Goal: Task Accomplishment & Management: Complete application form

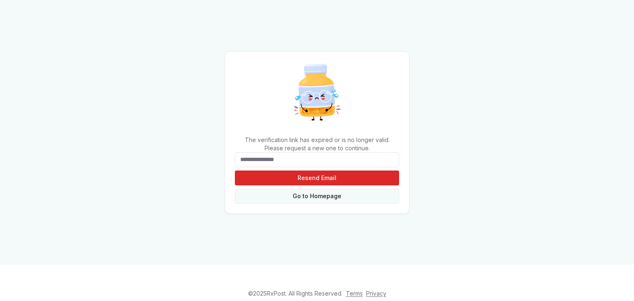
click at [328, 197] on link "Go to Homepage" at bounding box center [317, 196] width 164 height 15
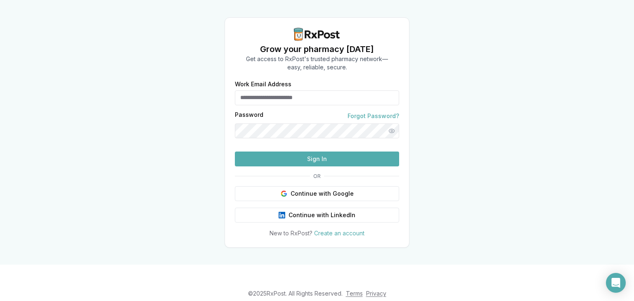
click at [300, 95] on form "Work Email Address Password Forgot Password? Sign In" at bounding box center [317, 123] width 164 height 85
click at [273, 90] on input "Work Email Address" at bounding box center [317, 97] width 164 height 15
click at [395, 124] on button "Show password" at bounding box center [392, 131] width 15 height 15
click at [368, 166] on button "Sign In" at bounding box center [317, 159] width 164 height 15
click at [366, 166] on button "Sign In" at bounding box center [317, 159] width 164 height 15
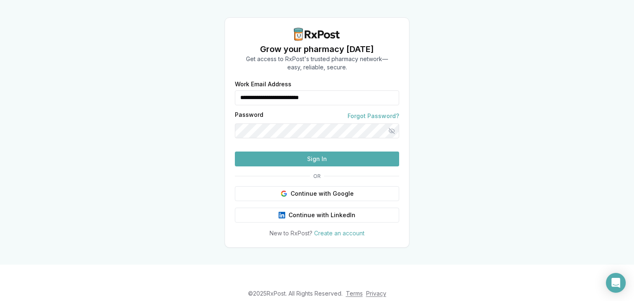
click at [359, 166] on button "Sign In" at bounding box center [317, 159] width 164 height 15
click at [321, 90] on input "**********" at bounding box center [317, 97] width 164 height 15
type input "**********"
click at [293, 166] on button "Sign In" at bounding box center [317, 159] width 164 height 15
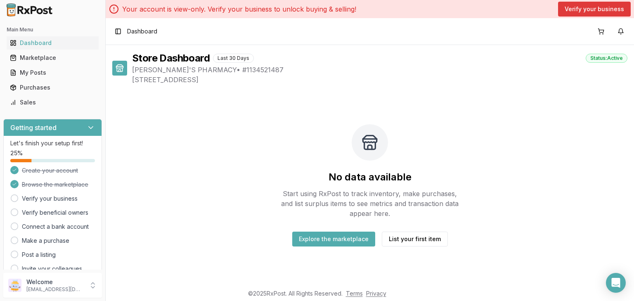
click at [588, 3] on button "Verify your business" at bounding box center [594, 9] width 73 height 15
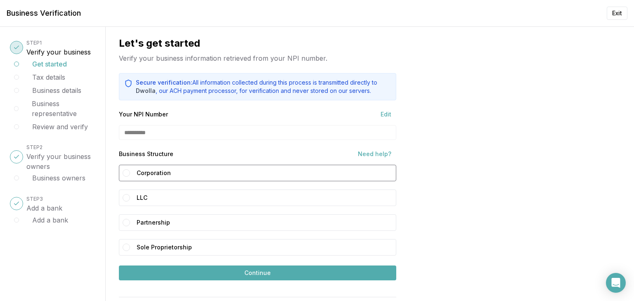
click at [129, 174] on button "Corporation" at bounding box center [126, 172] width 7 height 7
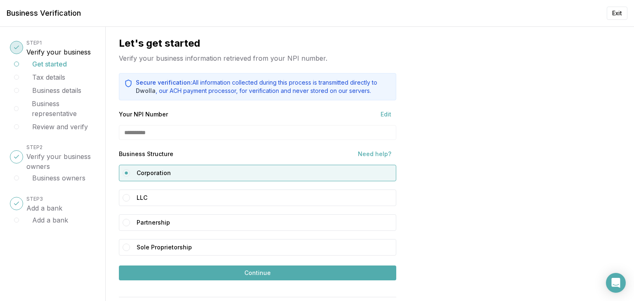
click at [145, 271] on button "Continue" at bounding box center [258, 273] width 278 height 15
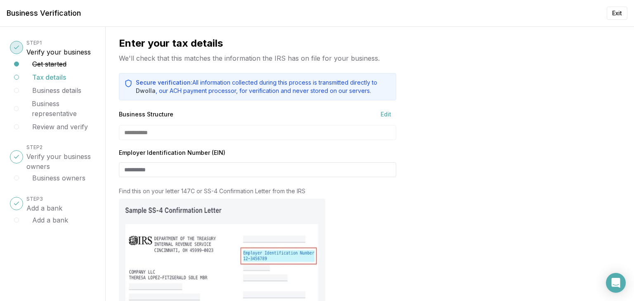
click at [175, 173] on input "Employer Identification Number (EIN)" at bounding box center [258, 169] width 278 height 15
type input "**********"
click at [145, 128] on div "**********" at bounding box center [258, 132] width 278 height 15
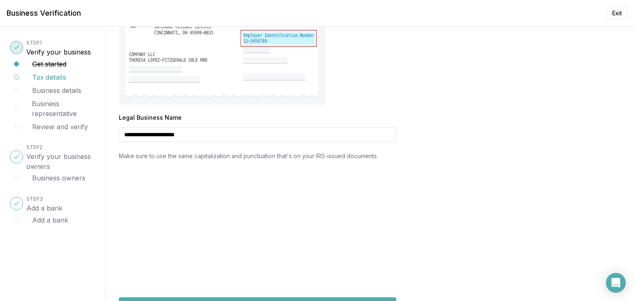
scroll to position [275, 0]
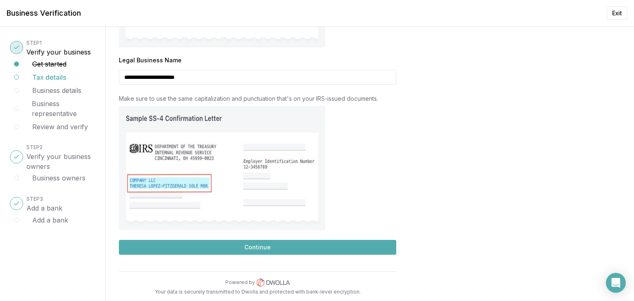
click at [272, 247] on button "Continue" at bounding box center [258, 247] width 278 height 15
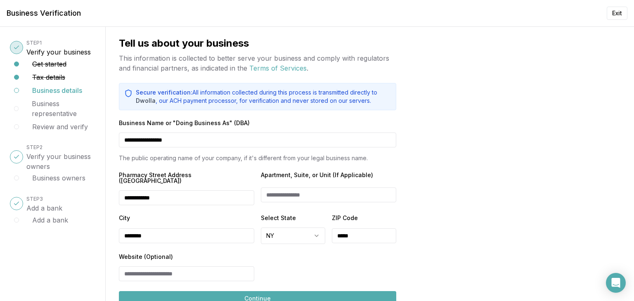
scroll to position [45, 0]
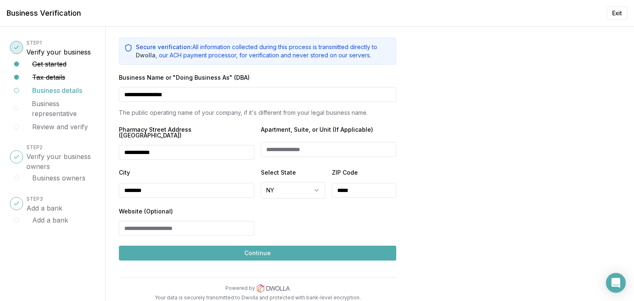
click at [212, 250] on button "Continue" at bounding box center [258, 253] width 278 height 15
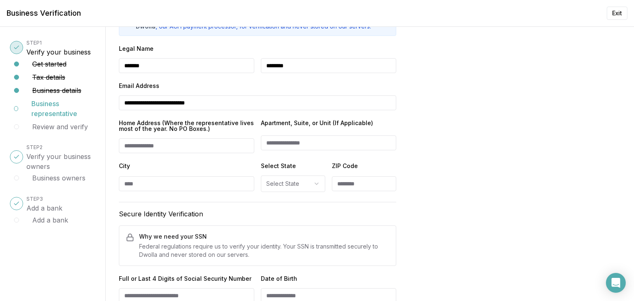
scroll to position [85, 0]
click at [178, 145] on input "Home Address (Where the representative lives most of the year. No PO Boxes.)" at bounding box center [186, 145] width 135 height 15
type input "**********"
type input "**"
type input "********"
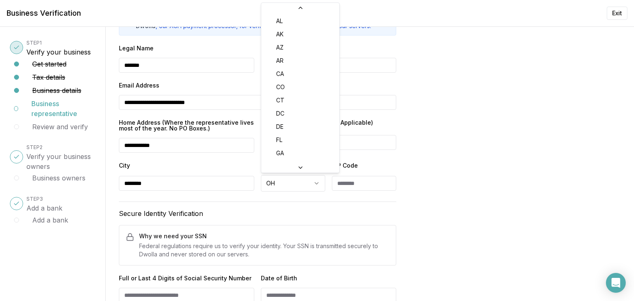
scroll to position [327, 0]
select select "**"
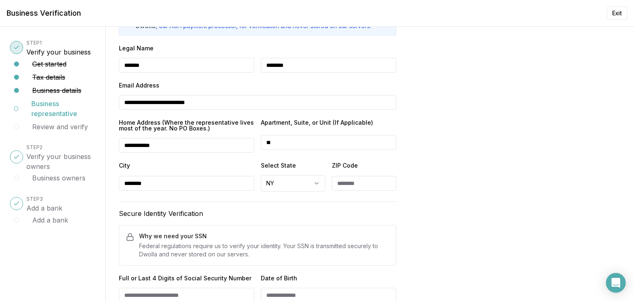
click at [349, 186] on input "ZIP Code" at bounding box center [364, 183] width 64 height 15
type input "*****"
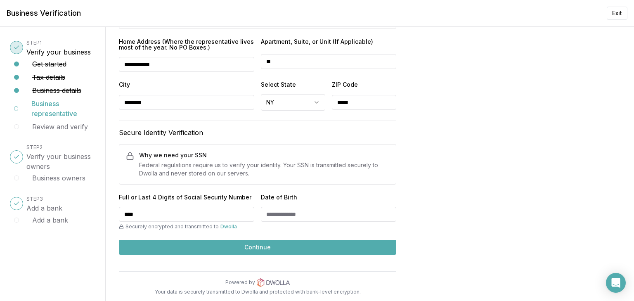
type input "****"
click at [312, 211] on input "Date of Birth" at bounding box center [328, 214] width 135 height 15
type input "**********"
click at [309, 241] on button "Continue" at bounding box center [258, 247] width 278 height 15
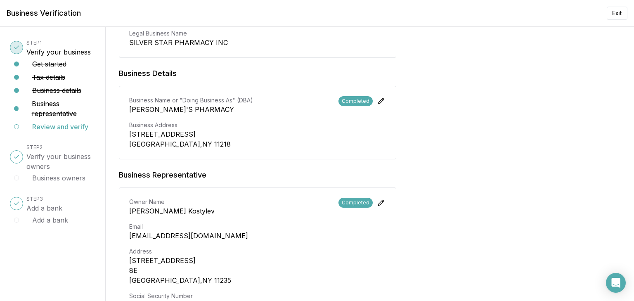
scroll to position [329, 0]
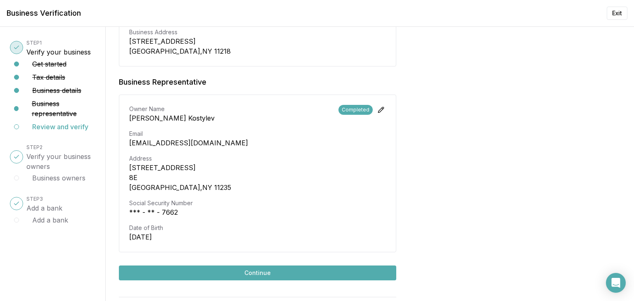
click at [245, 266] on button "Continue" at bounding box center [258, 273] width 278 height 15
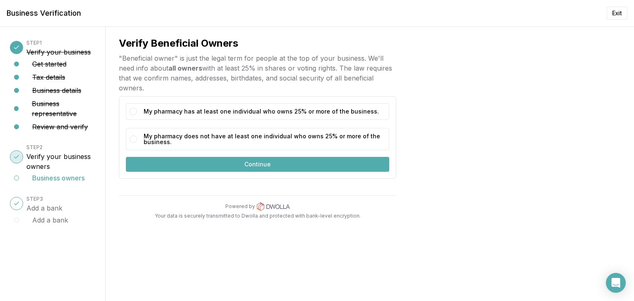
scroll to position [0, 0]
click at [188, 114] on label "My pharmacy has at least one individual who owns 25% or more of the business." at bounding box center [265, 111] width 242 height 12
click at [137, 114] on button "My pharmacy has at least one individual who owns 25% or more of the business." at bounding box center [133, 111] width 7 height 7
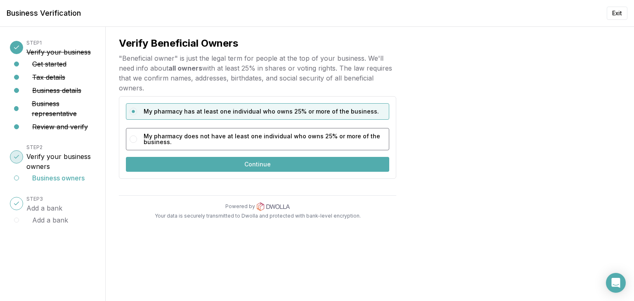
click at [205, 135] on label "My pharmacy does not have at least one individual who owns 25% or more of the b…" at bounding box center [265, 139] width 242 height 18
click at [137, 135] on button "My pharmacy does not have at least one individual who owns 25% or more of the b…" at bounding box center [133, 138] width 7 height 7
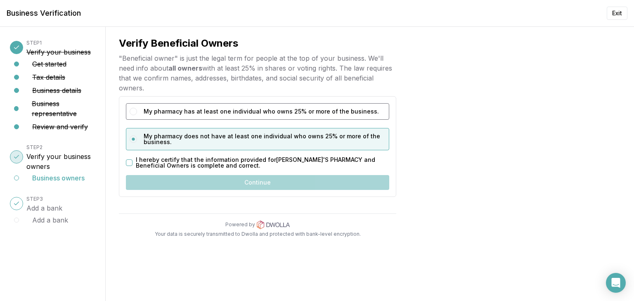
click at [190, 108] on label "My pharmacy has at least one individual who owns 25% or more of the business." at bounding box center [265, 111] width 242 height 12
click at [137, 108] on button "My pharmacy has at least one individual who owns 25% or more of the business." at bounding box center [133, 111] width 7 height 7
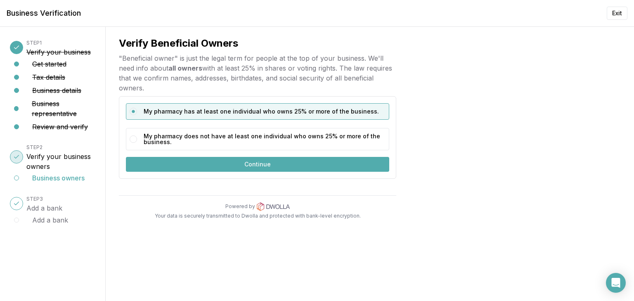
click at [195, 165] on button "Continue" at bounding box center [258, 164] width 264 height 15
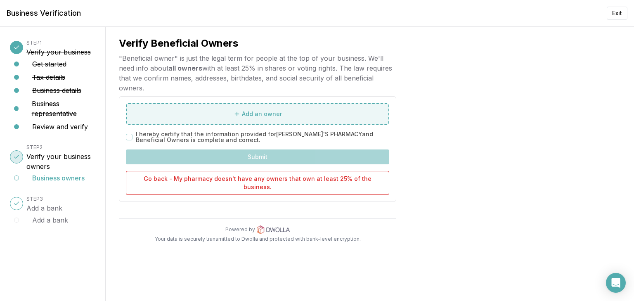
click at [209, 108] on button "Add an owner" at bounding box center [258, 113] width 264 height 21
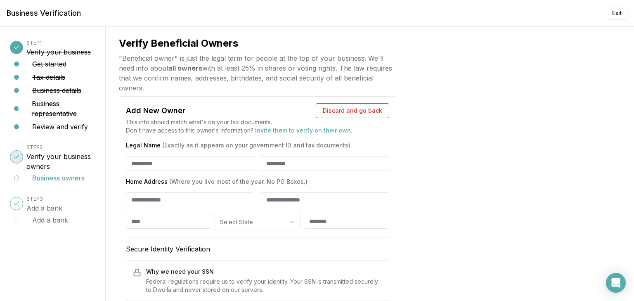
click at [57, 179] on button "Business owners" at bounding box center [58, 178] width 52 height 10
click at [63, 162] on h3 "Verify your business owners" at bounding box center [60, 162] width 69 height 20
click at [52, 165] on h3 "Verify your business owners" at bounding box center [60, 162] width 69 height 20
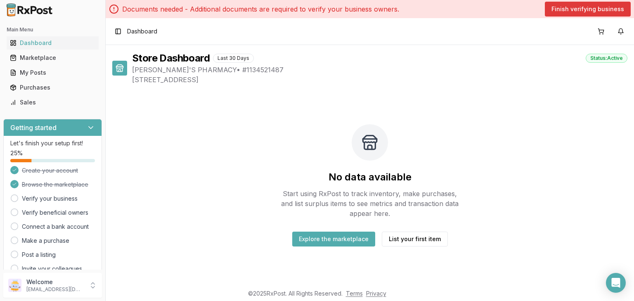
click at [570, 10] on button "Finish verifying business" at bounding box center [588, 9] width 86 height 15
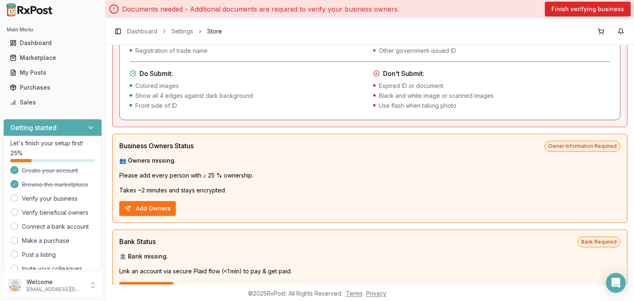
scroll to position [274, 0]
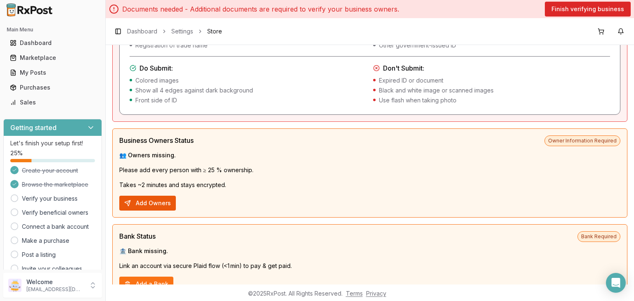
click at [158, 202] on button "Add Owners" at bounding box center [147, 203] width 57 height 15
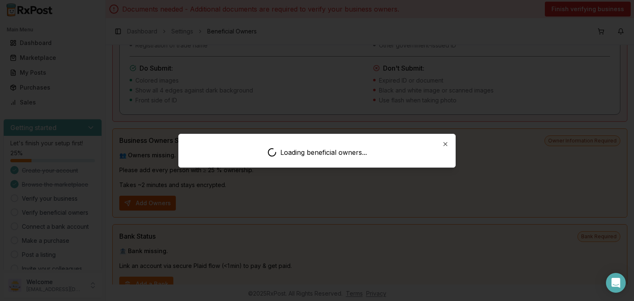
scroll to position [7, 0]
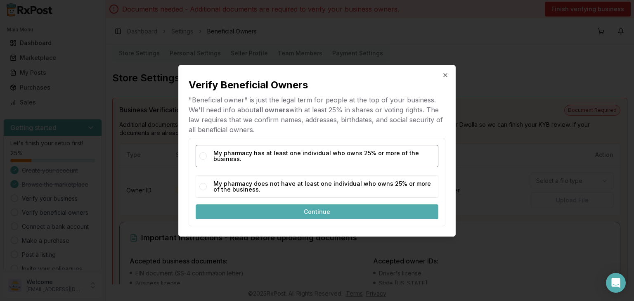
click at [212, 156] on div "My pharmacy has at least one individual who owns 25% or more of the business." at bounding box center [317, 156] width 243 height 22
click at [203, 156] on button "My pharmacy has at least one individual who owns 25% or more of the business." at bounding box center [203, 155] width 7 height 7
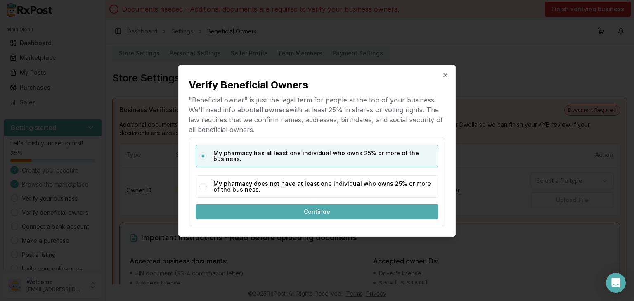
click at [230, 209] on button "Continue" at bounding box center [317, 211] width 243 height 15
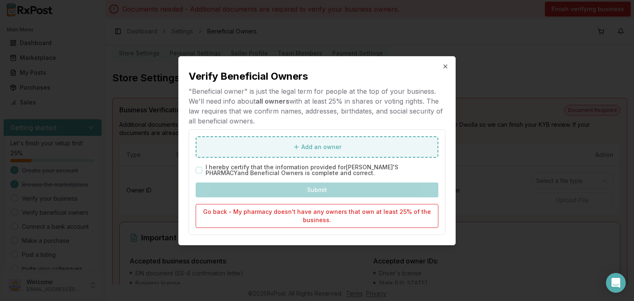
click at [293, 145] on button "Add an owner" at bounding box center [317, 146] width 243 height 21
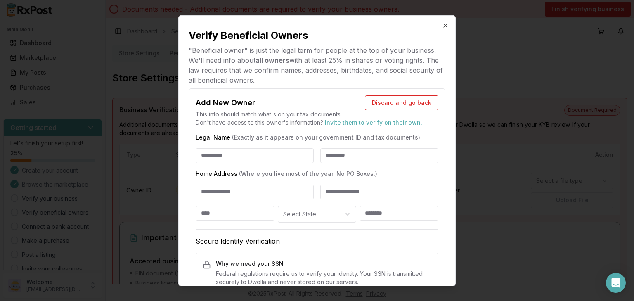
click at [264, 155] on input "Legal Name (Exactly as it appears on your government ID and tax documents)" at bounding box center [255, 155] width 118 height 15
type input "*******"
type input "********"
type input "**********"
type input "**"
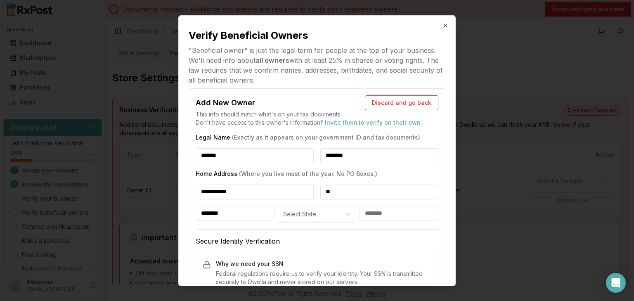
type input "********"
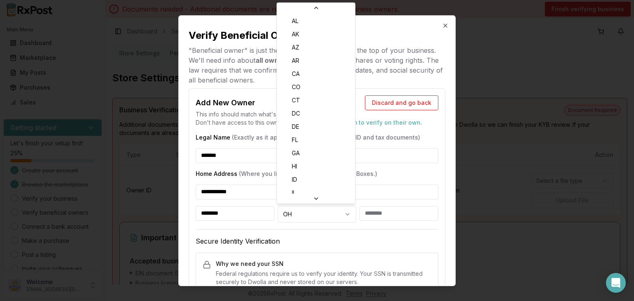
scroll to position [296, 0]
select select "**"
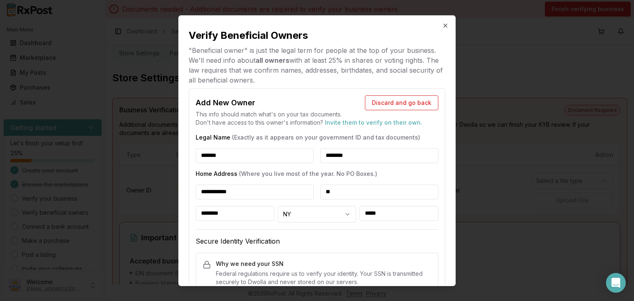
scroll to position [84, 0]
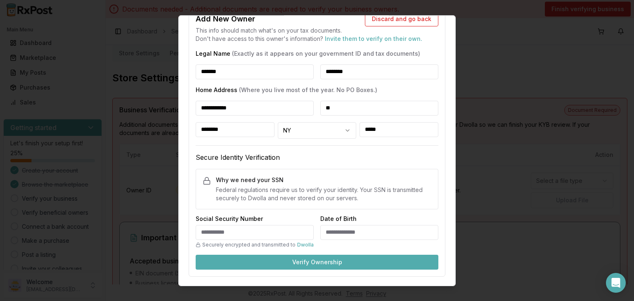
type input "*****"
click at [271, 227] on input "Social Security Number" at bounding box center [255, 232] width 118 height 15
type input "**********"
click at [288, 265] on button "Verify Ownership" at bounding box center [317, 261] width 243 height 15
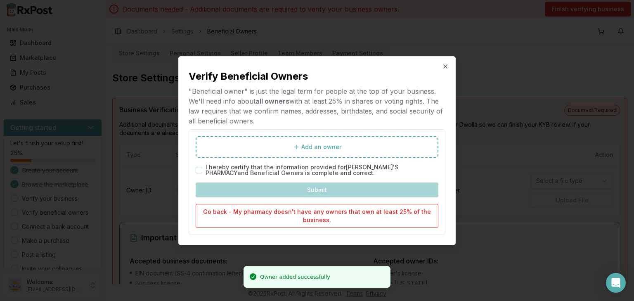
scroll to position [0, 0]
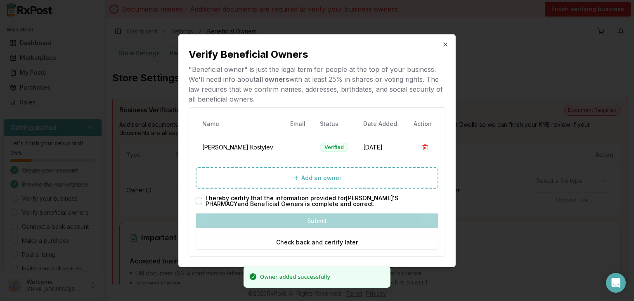
click at [198, 200] on button "I hereby certify that the information provided for [PERSON_NAME]'S PHARMACY and…" at bounding box center [199, 201] width 7 height 7
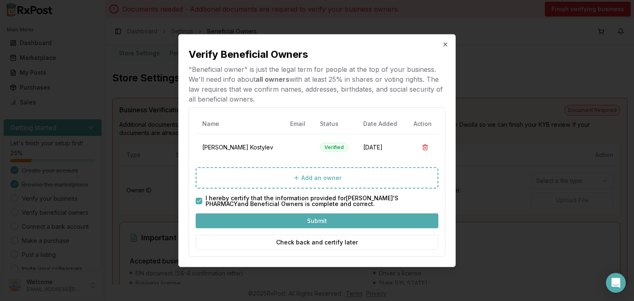
click at [243, 217] on button "Submit" at bounding box center [317, 221] width 243 height 15
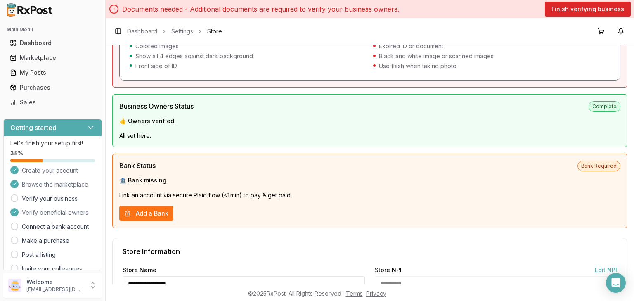
scroll to position [33, 0]
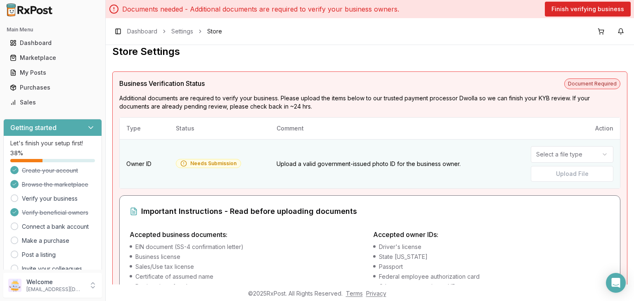
click at [553, 154] on html "Main Menu Dashboard Marketplace My Posts Purchases Sales Getting started Let's …" at bounding box center [317, 150] width 634 height 301
click at [557, 175] on label "Upload File" at bounding box center [572, 174] width 83 height 16
click at [0, 0] on input "Upload File" at bounding box center [0, 0] width 0 height 0
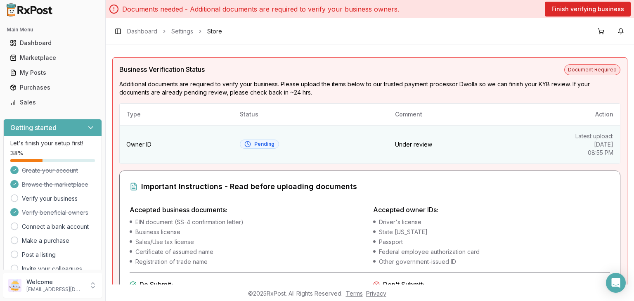
scroll to position [0, 0]
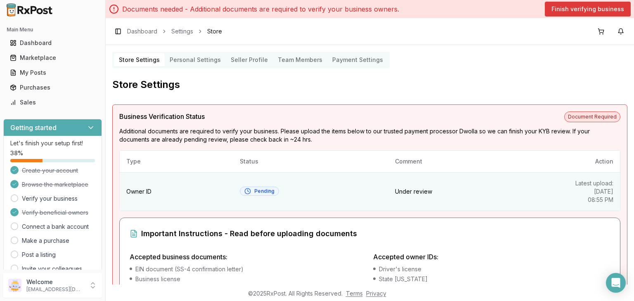
click at [587, 6] on button "Finish verifying business" at bounding box center [588, 9] width 86 height 15
click at [34, 200] on link "Verify your business" at bounding box center [50, 199] width 56 height 8
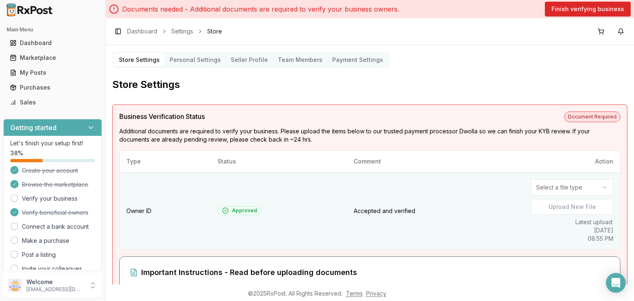
click at [549, 188] on html "Main Menu Dashboard Marketplace My Posts Purchases Sales Getting started Let's …" at bounding box center [317, 150] width 634 height 301
click at [547, 189] on html "Main Menu Dashboard Marketplace My Posts Purchases Sales Getting started Let's …" at bounding box center [317, 150] width 634 height 301
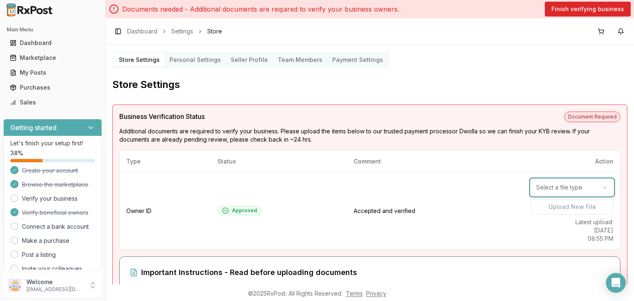
click at [490, 145] on html "Main Menu Dashboard Marketplace My Posts Purchases Sales Getting started Let's …" at bounding box center [317, 150] width 634 height 301
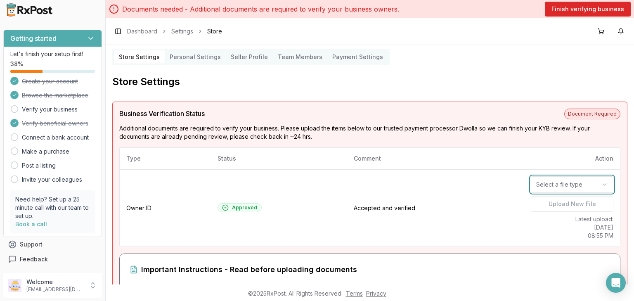
scroll to position [2, 0]
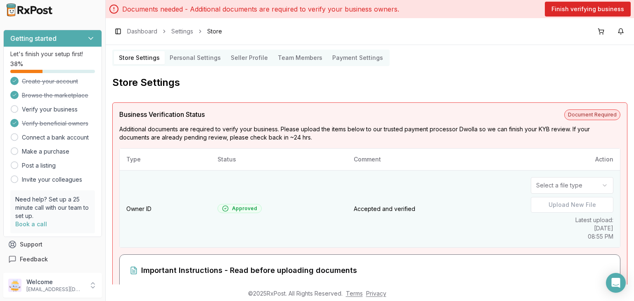
click at [573, 189] on html "Main Menu Dashboard Marketplace My Posts Purchases Sales Getting started Let's …" at bounding box center [317, 150] width 634 height 301
click at [547, 204] on label "Upload New File" at bounding box center [572, 205] width 83 height 16
click at [0, 0] on input "Upload New File" at bounding box center [0, 0] width 0 height 0
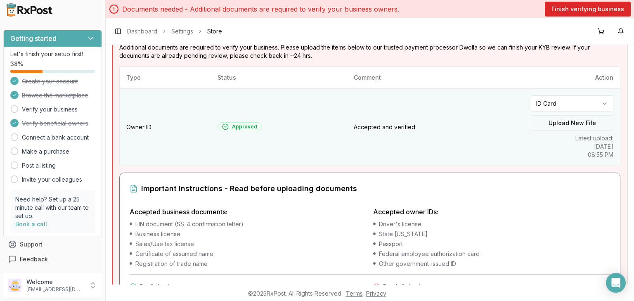
scroll to position [86, 0]
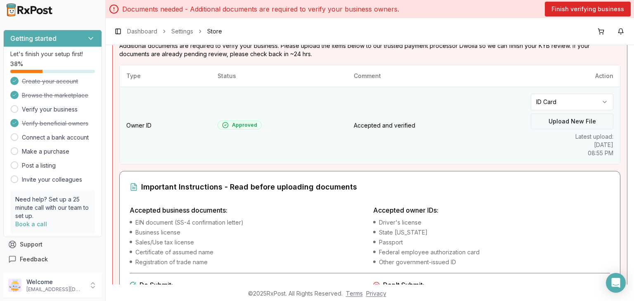
click at [561, 122] on label "Upload New File" at bounding box center [572, 122] width 83 height 16
click at [0, 0] on input "Upload New File" at bounding box center [0, 0] width 0 height 0
click at [562, 119] on label "Upload New File" at bounding box center [572, 122] width 83 height 16
click at [0, 0] on input "Upload New File" at bounding box center [0, 0] width 0 height 0
click at [554, 119] on label "Upload New File" at bounding box center [572, 122] width 83 height 16
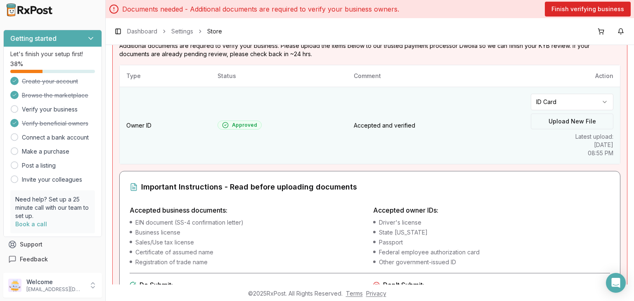
click at [0, 0] on input "Upload New File" at bounding box center [0, 0] width 0 height 0
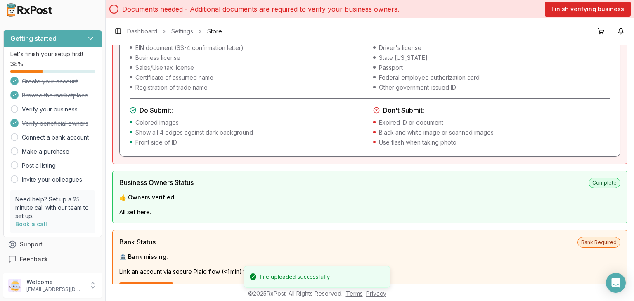
scroll to position [0, 0]
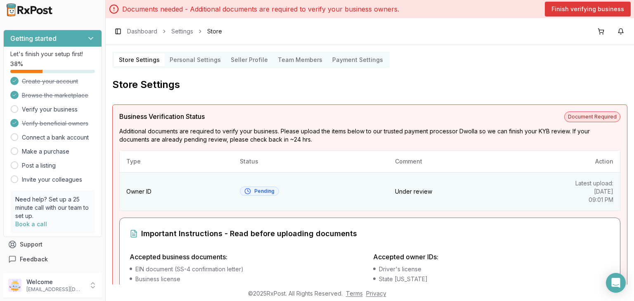
click at [572, 16] on button "Finish verifying business" at bounding box center [588, 9] width 86 height 15
click at [573, 7] on button "Finish verifying business" at bounding box center [588, 9] width 86 height 15
click at [145, 60] on Settings "Store Settings" at bounding box center [139, 59] width 51 height 13
click at [187, 29] on link "Settings" at bounding box center [182, 31] width 22 height 8
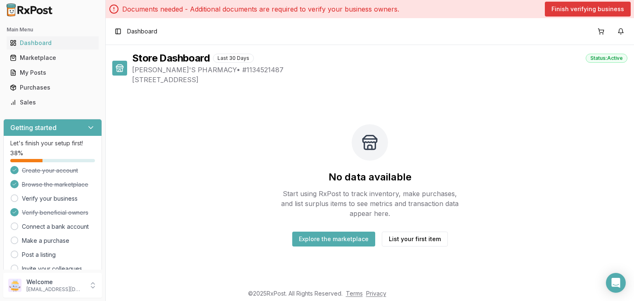
click at [572, 9] on button "Finish verifying business" at bounding box center [588, 9] width 86 height 15
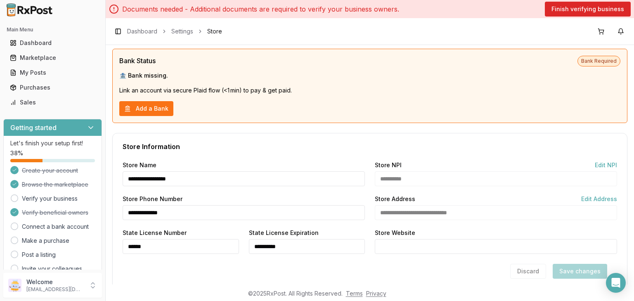
scroll to position [403, 0]
click at [166, 111] on button "Add a Bank" at bounding box center [146, 108] width 54 height 15
